Goal: Check status: Check status

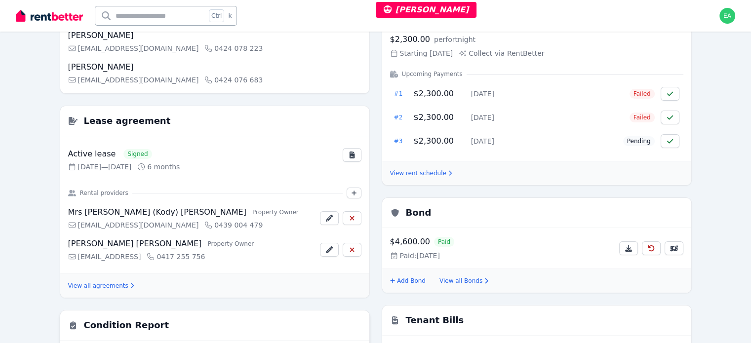
scroll to position [49, 0]
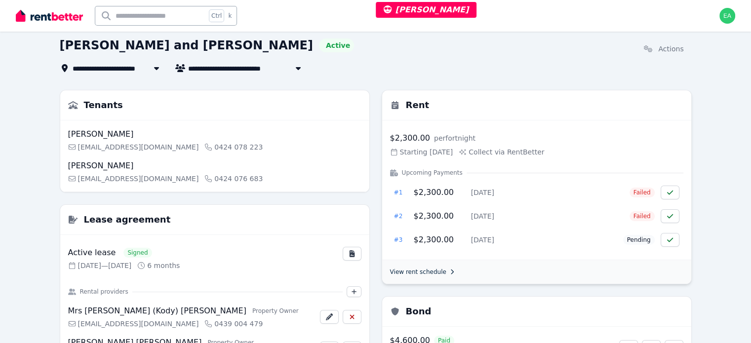
click at [425, 272] on link "View rent schedule" at bounding box center [421, 272] width 62 height 8
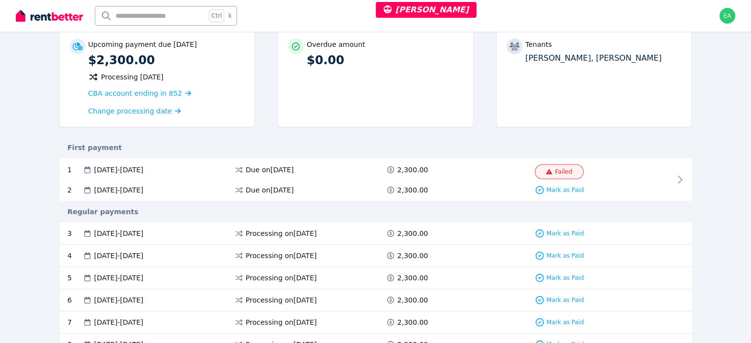
scroll to position [148, 0]
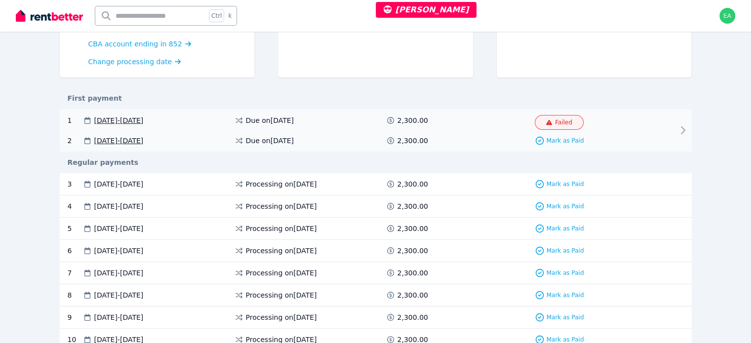
click at [689, 124] on icon at bounding box center [683, 130] width 12 height 12
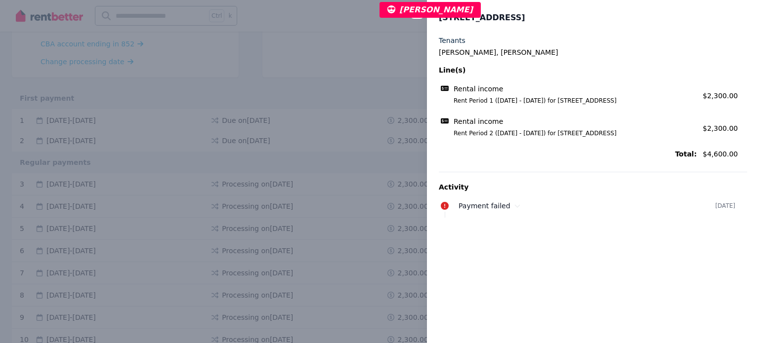
click at [358, 56] on div "Close panel [STREET_ADDRESS] Tenants [PERSON_NAME], [PERSON_NAME] Line(s) Renta…" at bounding box center [379, 171] width 759 height 343
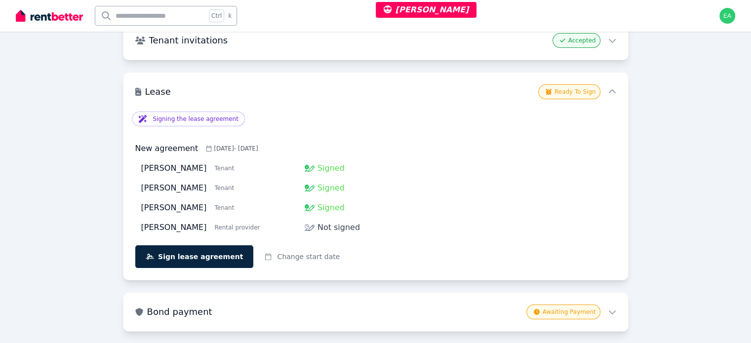
scroll to position [247, 0]
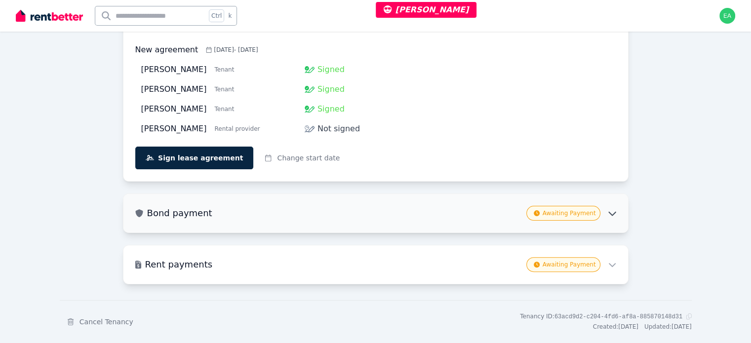
click at [610, 212] on icon at bounding box center [611, 214] width 7 height 4
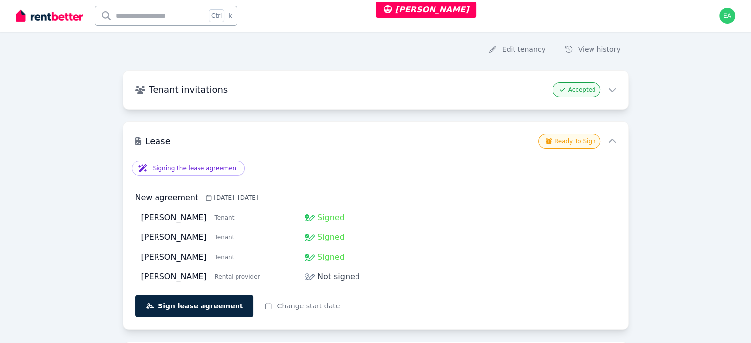
scroll to position [0, 0]
